Goal: Find contact information: Find contact information

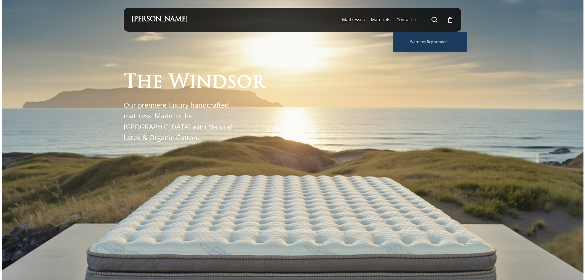
click at [410, 18] on span "Contact Us" at bounding box center [407, 20] width 22 height 6
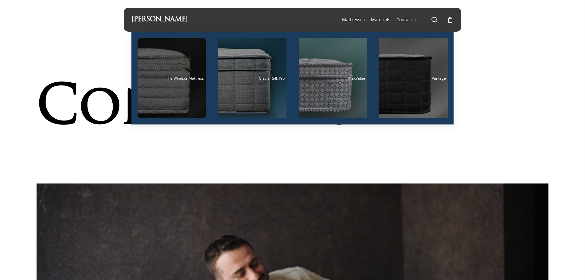
click at [175, 61] on div "Main Menu" at bounding box center [171, 78] width 68 height 80
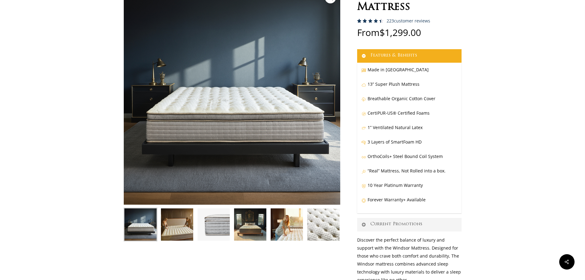
scroll to position [61, 0]
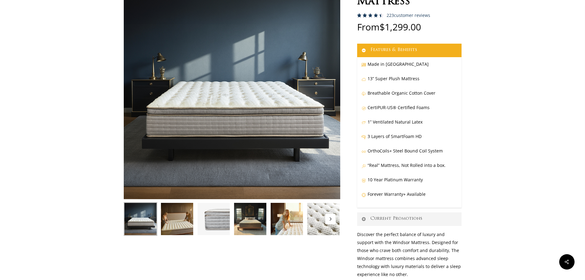
click at [176, 211] on img at bounding box center [176, 218] width 33 height 33
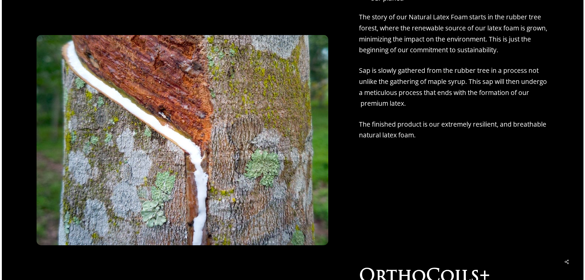
scroll to position [1964, 0]
